Goal: Find specific page/section: Find specific page/section

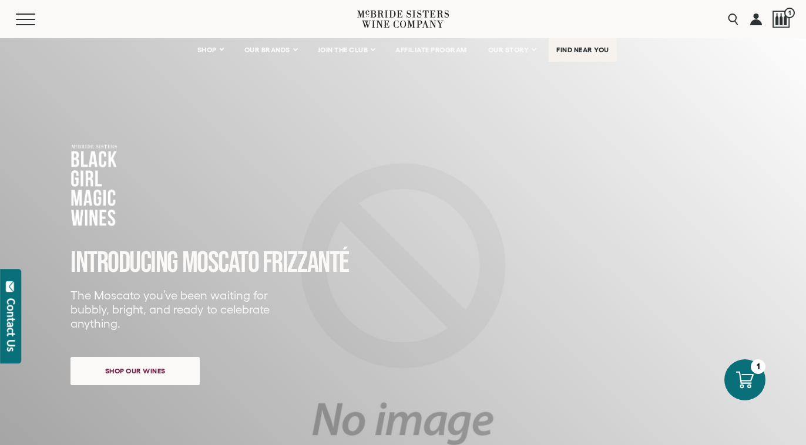
click at [575, 55] on link "FIND NEAR YOU" at bounding box center [583, 49] width 68 height 23
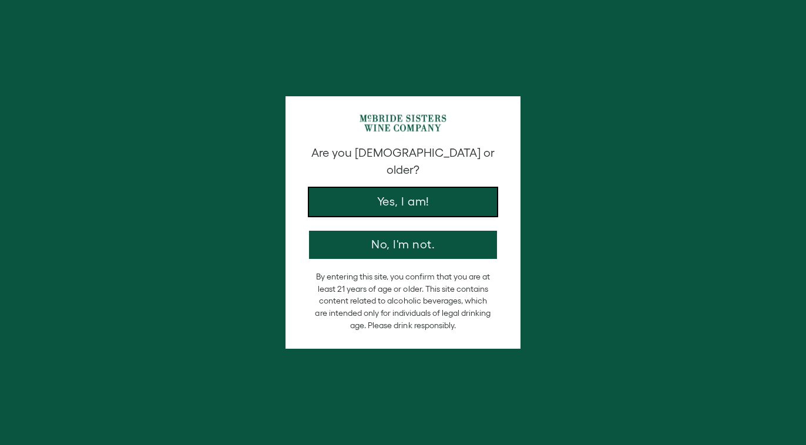
click at [402, 197] on button "Yes, I am!" at bounding box center [403, 202] width 188 height 28
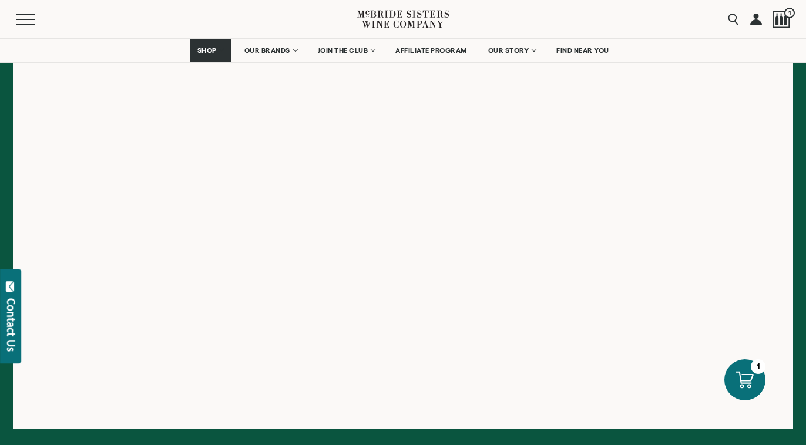
scroll to position [283, 0]
